Goal: Task Accomplishment & Management: Use online tool/utility

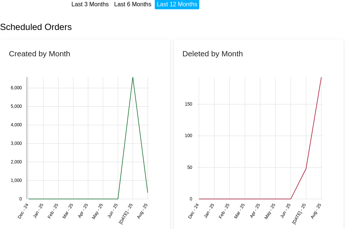
scroll to position [148, 0]
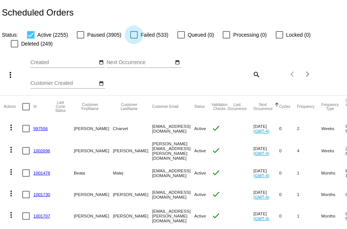
click at [138, 33] on label "Failed (533)" at bounding box center [149, 34] width 38 height 9
click at [134, 39] on input "Failed (533)" at bounding box center [133, 39] width 0 height 0
checkbox input "true"
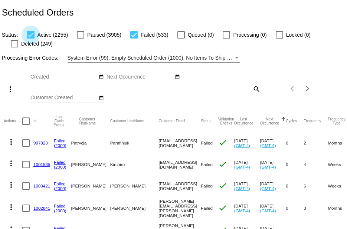
click at [29, 34] on div at bounding box center [30, 34] width 7 height 7
click at [30, 39] on input "Active (2255)" at bounding box center [30, 39] width 0 height 0
checkbox input "false"
click at [26, 121] on div at bounding box center [25, 121] width 7 height 7
click at [26, 125] on input "checkbox" at bounding box center [26, 125] width 0 height 0
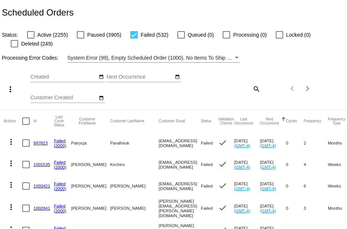
checkbox input "true"
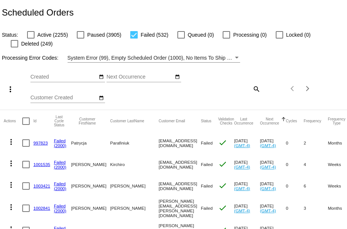
checkbox input "true"
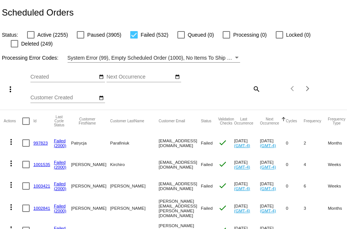
checkbox input "true"
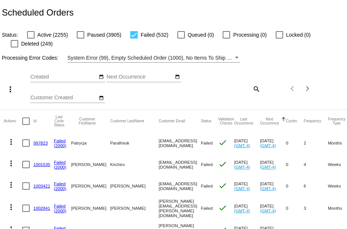
checkbox input "true"
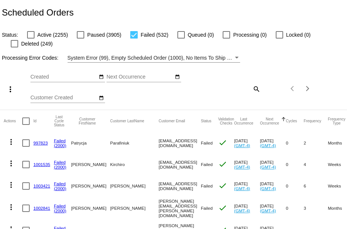
checkbox input "true"
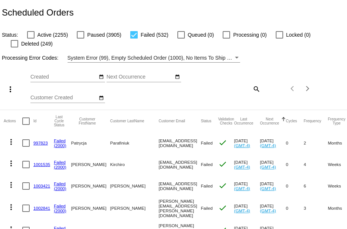
checkbox input "true"
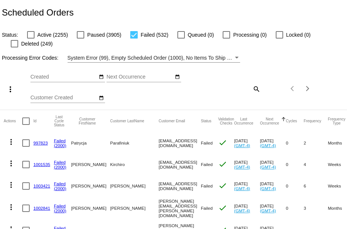
checkbox input "true"
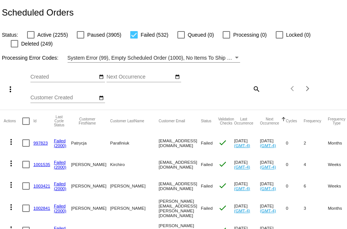
checkbox input "true"
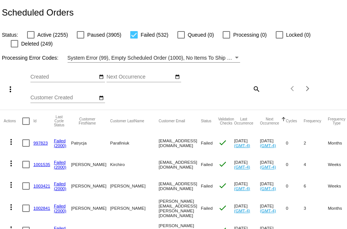
checkbox input "true"
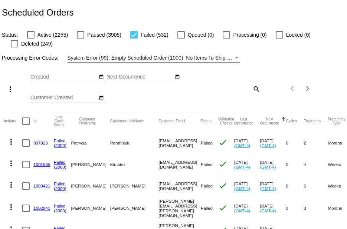
checkbox input "true"
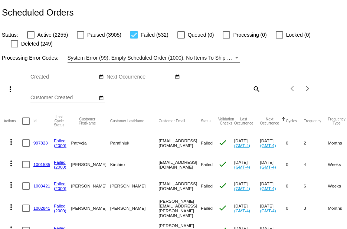
checkbox input "true"
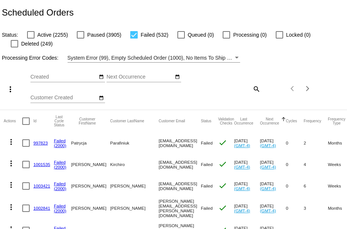
checkbox input "true"
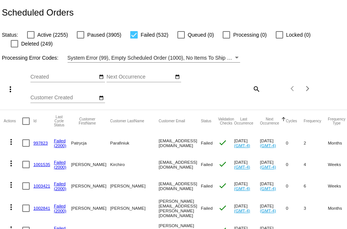
checkbox input "true"
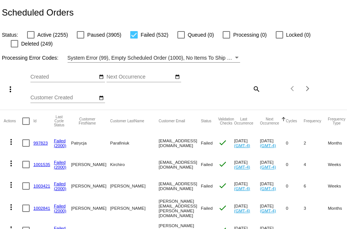
checkbox input "true"
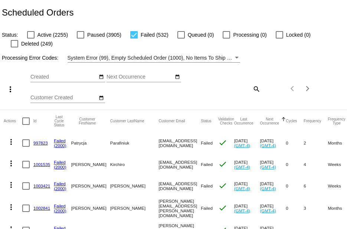
checkbox input "true"
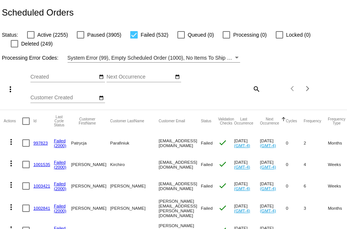
checkbox input "true"
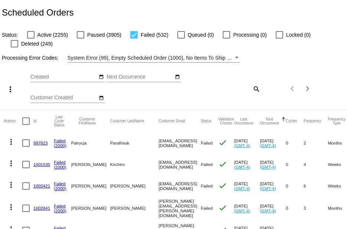
checkbox input "true"
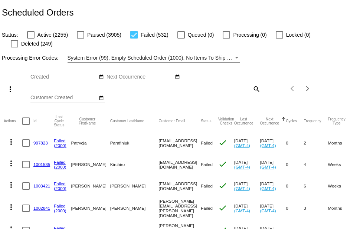
checkbox input "true"
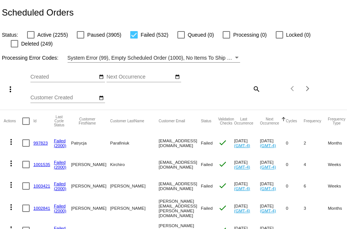
checkbox input "true"
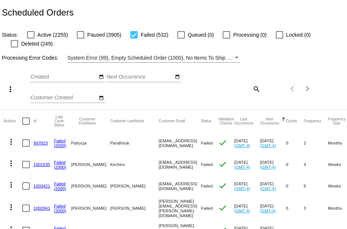
checkbox input "true"
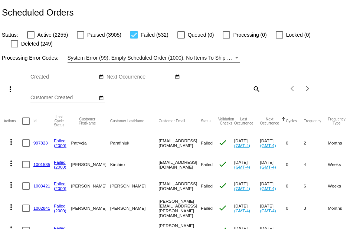
checkbox input "true"
click at [13, 91] on mat-icon "more_vert" at bounding box center [10, 89] width 9 height 9
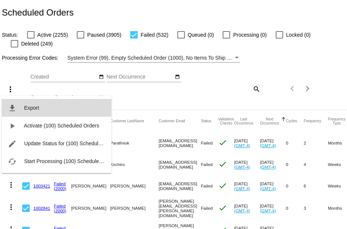
click at [29, 109] on span "Export" at bounding box center [31, 108] width 15 height 6
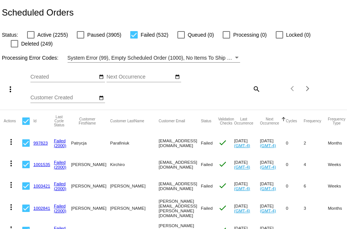
click at [133, 36] on div at bounding box center [133, 34] width 7 height 7
click at [133, 39] on input "Failed (532)" at bounding box center [133, 39] width 0 height 0
checkbox input "false"
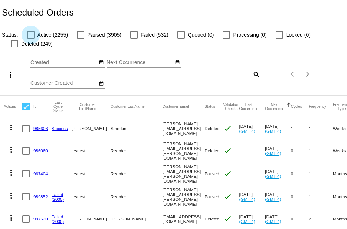
click at [31, 35] on div at bounding box center [30, 34] width 7 height 7
click at [31, 39] on input "Active (2255)" at bounding box center [30, 39] width 0 height 0
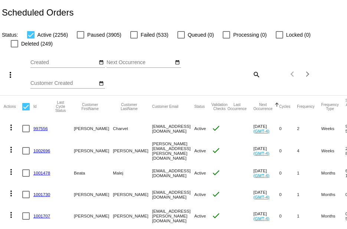
click at [9, 76] on mat-icon "more_vert" at bounding box center [10, 74] width 9 height 9
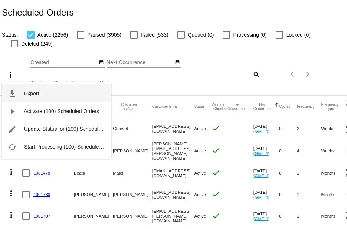
click at [32, 95] on span "Export" at bounding box center [31, 93] width 15 height 6
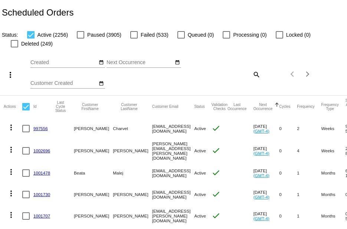
click at [33, 34] on div at bounding box center [30, 34] width 7 height 7
click at [31, 39] on input "Active (2256)" at bounding box center [30, 39] width 0 height 0
checkbox input "false"
click at [13, 43] on div at bounding box center [14, 43] width 7 height 7
click at [14, 47] on input "Deleted (249)" at bounding box center [14, 47] width 0 height 0
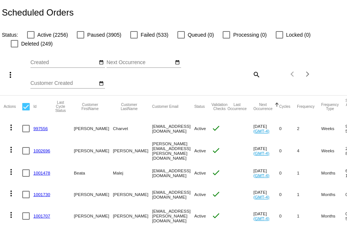
checkbox input "true"
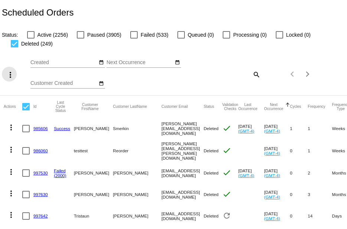
click at [10, 75] on mat-icon "more_vert" at bounding box center [10, 74] width 9 height 9
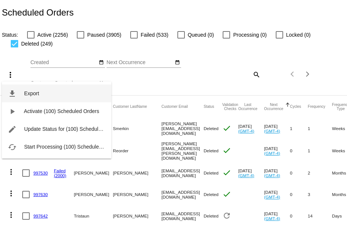
click at [30, 93] on span "Export" at bounding box center [31, 93] width 15 height 6
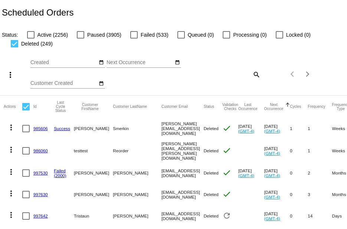
click at [9, 75] on mat-icon "more_vert" at bounding box center [10, 74] width 9 height 9
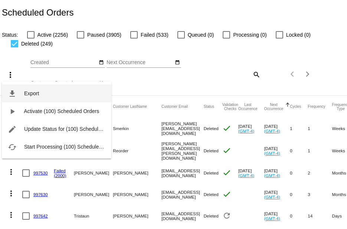
click at [32, 94] on span "Export" at bounding box center [31, 93] width 15 height 6
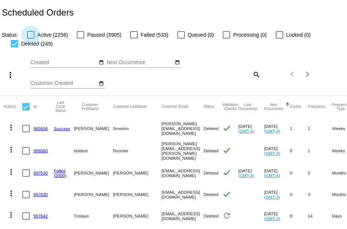
click at [27, 36] on div at bounding box center [30, 34] width 7 height 7
click at [30, 39] on input "Active (2256)" at bounding box center [30, 39] width 0 height 0
checkbox input "true"
click at [15, 44] on div at bounding box center [14, 43] width 7 height 7
click at [14, 47] on input "Deleted (249)" at bounding box center [14, 47] width 0 height 0
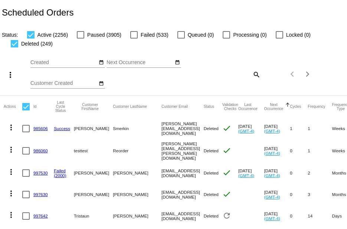
checkbox input "false"
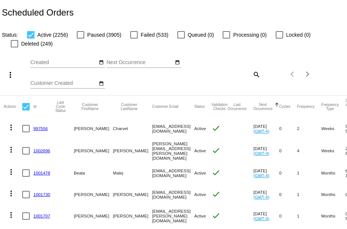
click at [26, 107] on div at bounding box center [25, 106] width 7 height 7
click at [26, 110] on input "checkbox" at bounding box center [26, 110] width 0 height 0
checkbox input "true"
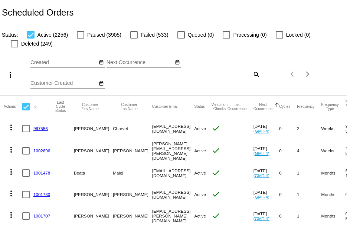
checkbox input "true"
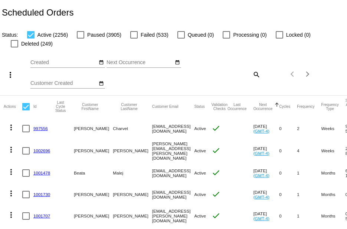
checkbox input "true"
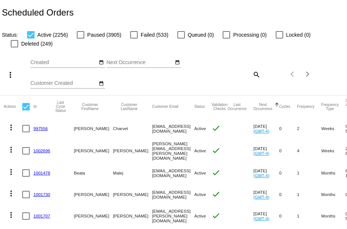
checkbox input "true"
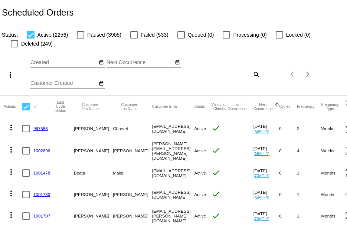
checkbox input "true"
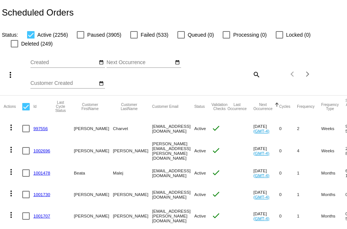
checkbox input "true"
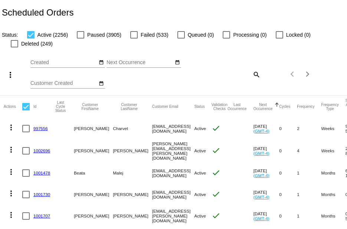
checkbox input "true"
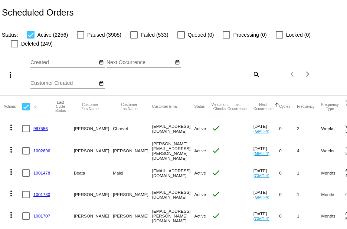
checkbox input "true"
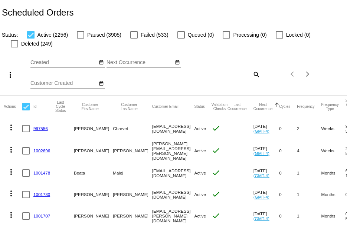
checkbox input "true"
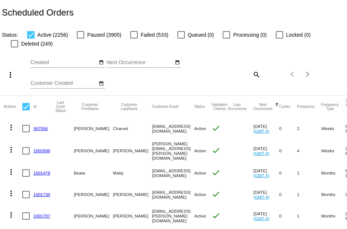
checkbox input "true"
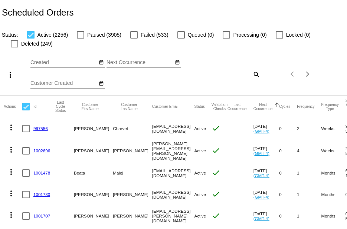
checkbox input "true"
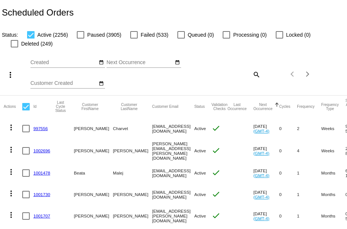
checkbox input "true"
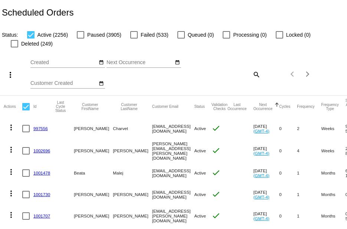
checkbox input "true"
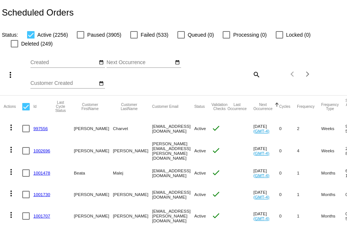
checkbox input "true"
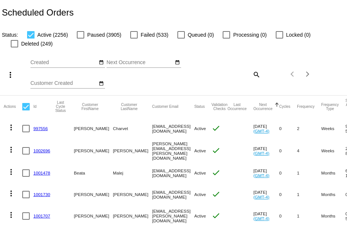
checkbox input "true"
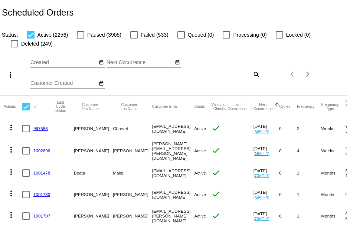
checkbox input "true"
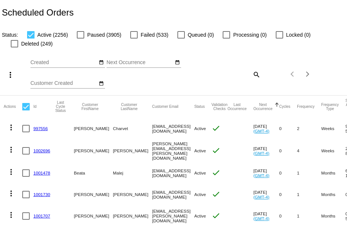
checkbox input "true"
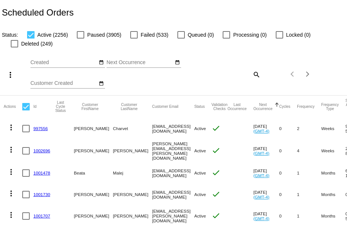
checkbox input "true"
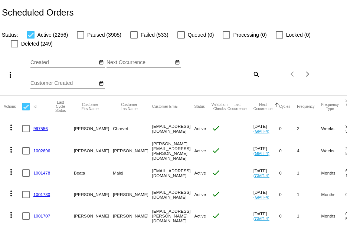
checkbox input "true"
click at [9, 77] on mat-icon "more_vert" at bounding box center [10, 74] width 9 height 9
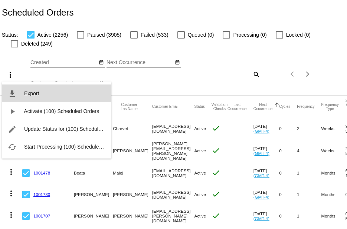
click at [29, 94] on span "Export" at bounding box center [31, 93] width 15 height 6
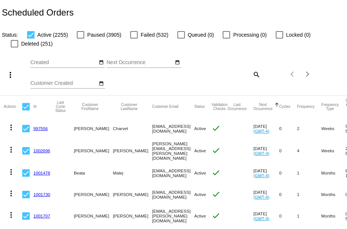
click at [32, 34] on div at bounding box center [30, 34] width 7 height 7
click at [31, 39] on input "Active (2255)" at bounding box center [30, 39] width 0 height 0
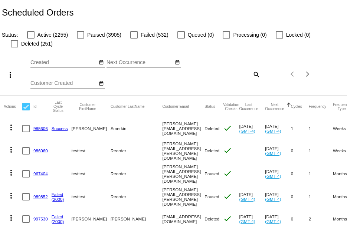
click at [29, 35] on div at bounding box center [30, 34] width 7 height 7
click at [30, 39] on input "Active (2255)" at bounding box center [30, 39] width 0 height 0
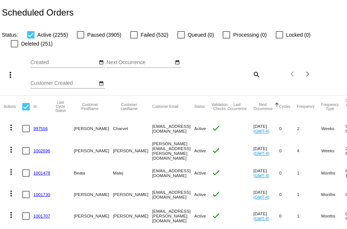
click at [8, 76] on mat-icon "more_vert" at bounding box center [10, 74] width 9 height 9
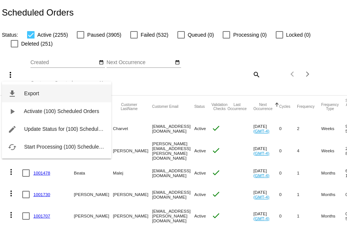
click at [11, 91] on mat-icon "file_download" at bounding box center [12, 93] width 9 height 9
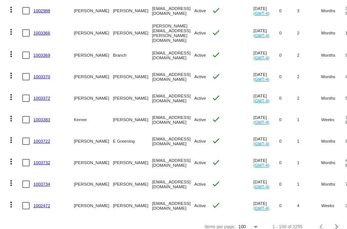
scroll to position [2066, 0]
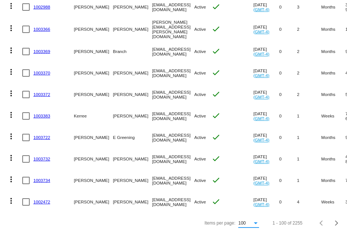
click at [252, 221] on div "Items per page:" at bounding box center [255, 223] width 7 height 5
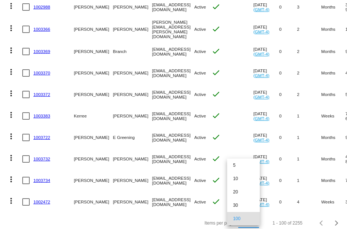
click at [180, 220] on div at bounding box center [173, 114] width 347 height 229
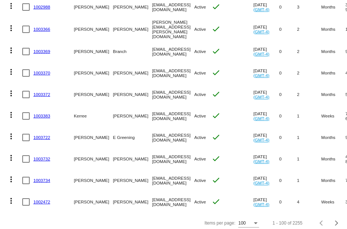
click at [283, 221] on div "1 - 100 of 2255" at bounding box center [287, 223] width 30 height 5
click at [272, 221] on div "1 - 100 of 2255" at bounding box center [287, 223] width 30 height 5
click at [333, 221] on div "Next page" at bounding box center [335, 223] width 5 height 5
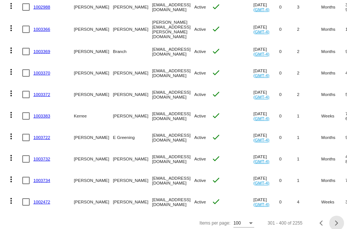
click at [333, 221] on div "Next page" at bounding box center [335, 223] width 5 height 5
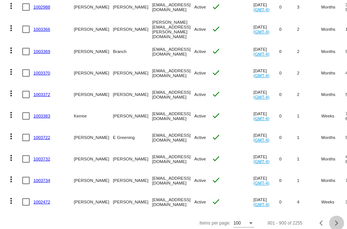
click at [333, 221] on div "Next page" at bounding box center [335, 223] width 5 height 5
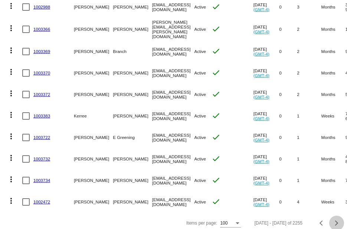
click at [333, 221] on div "Next page" at bounding box center [335, 223] width 5 height 5
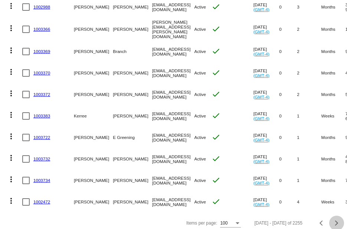
click at [333, 221] on div "Next page" at bounding box center [335, 223] width 5 height 5
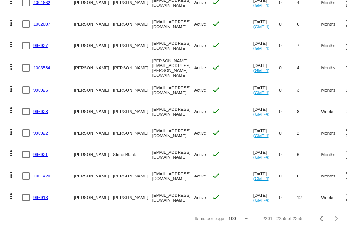
scroll to position [1077, 0]
click at [319, 217] on div "Previous page" at bounding box center [321, 218] width 5 height 5
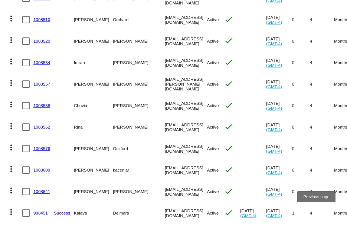
scroll to position [2066, 0]
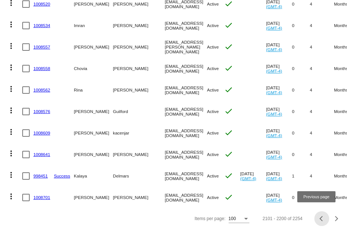
click at [314, 219] on span "Previous page" at bounding box center [321, 219] width 15 height 4
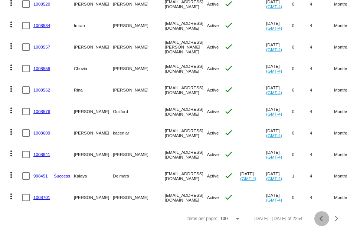
click at [319, 219] on div "Previous page" at bounding box center [321, 218] width 5 height 5
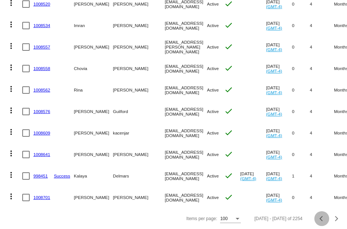
click at [319, 219] on div "Previous page" at bounding box center [321, 218] width 5 height 5
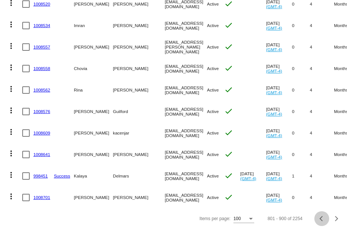
click at [319, 219] on div "Previous page" at bounding box center [321, 218] width 5 height 5
click at [314, 220] on span "Previous page" at bounding box center [321, 219] width 15 height 4
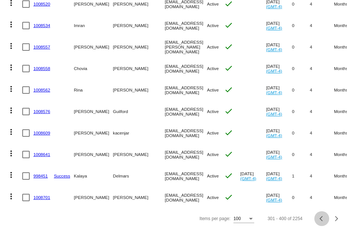
click at [314, 220] on span "Previous page" at bounding box center [321, 219] width 15 height 4
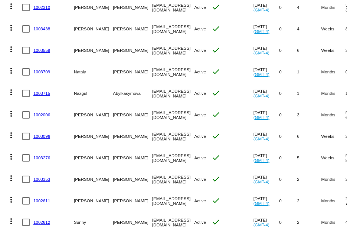
scroll to position [0, 0]
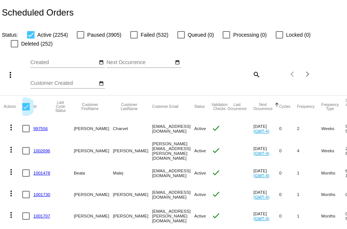
click at [24, 109] on div at bounding box center [25, 106] width 7 height 7
click at [26, 110] on input "checkbox" at bounding box center [26, 110] width 0 height 0
click at [10, 76] on mat-icon "more_vert" at bounding box center [10, 74] width 9 height 9
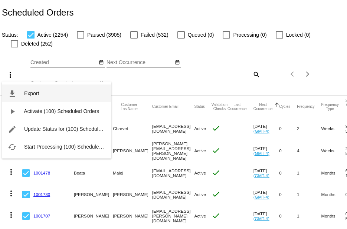
click at [27, 91] on span "Export" at bounding box center [31, 93] width 15 height 6
